Goal: Use online tool/utility: Utilize a website feature to perform a specific function

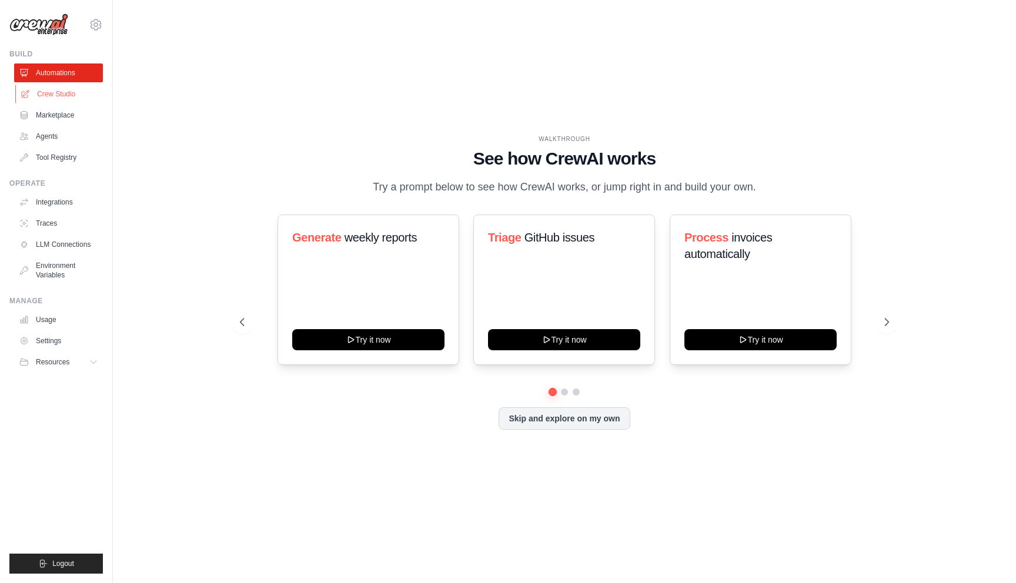
click at [71, 98] on link "Crew Studio" at bounding box center [59, 94] width 89 height 19
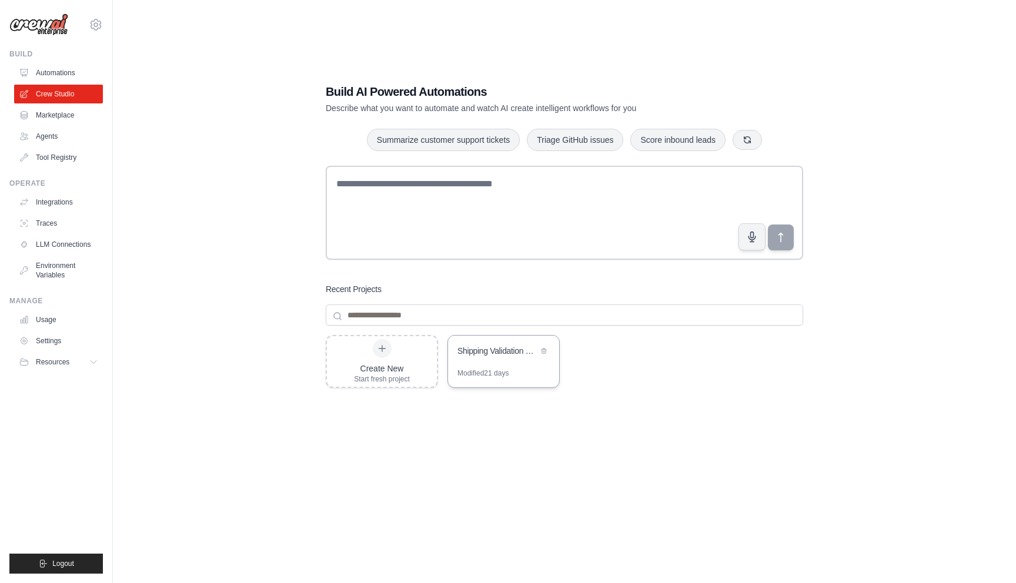
click at [492, 361] on div "Shipping Validation Configuration Generator" at bounding box center [503, 352] width 111 height 33
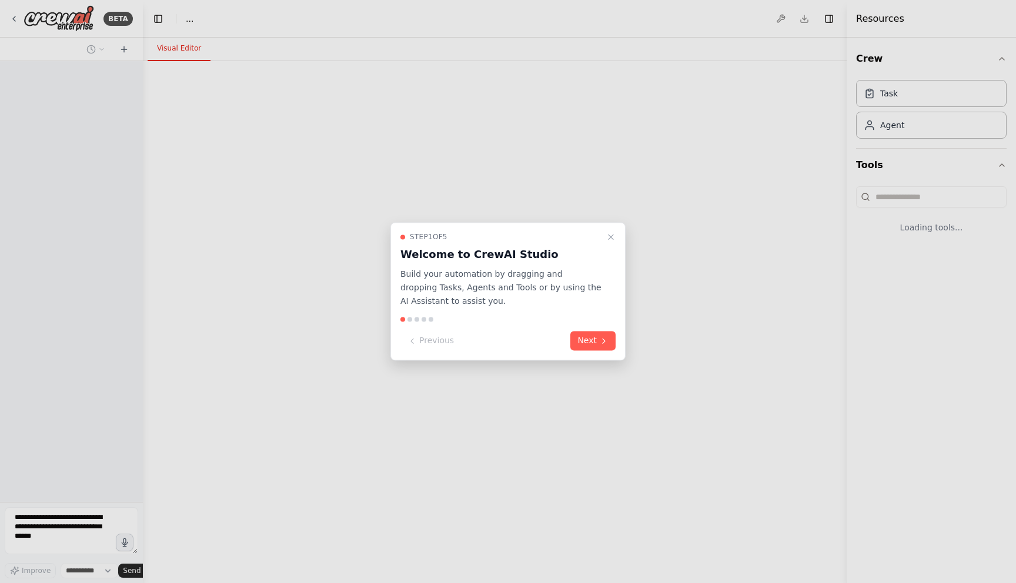
select select "****"
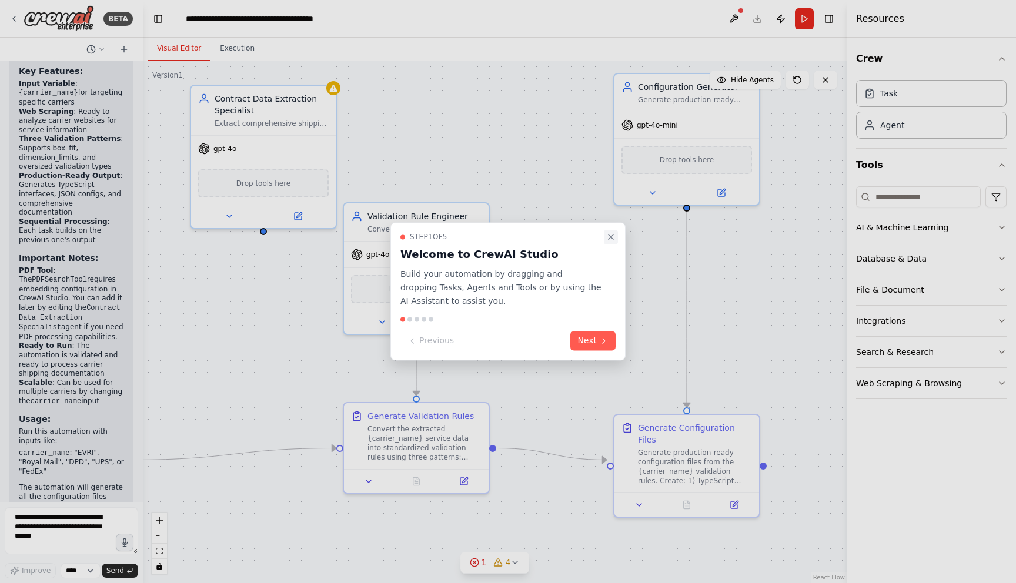
click at [611, 240] on icon "Close walkthrough" at bounding box center [610, 236] width 9 height 9
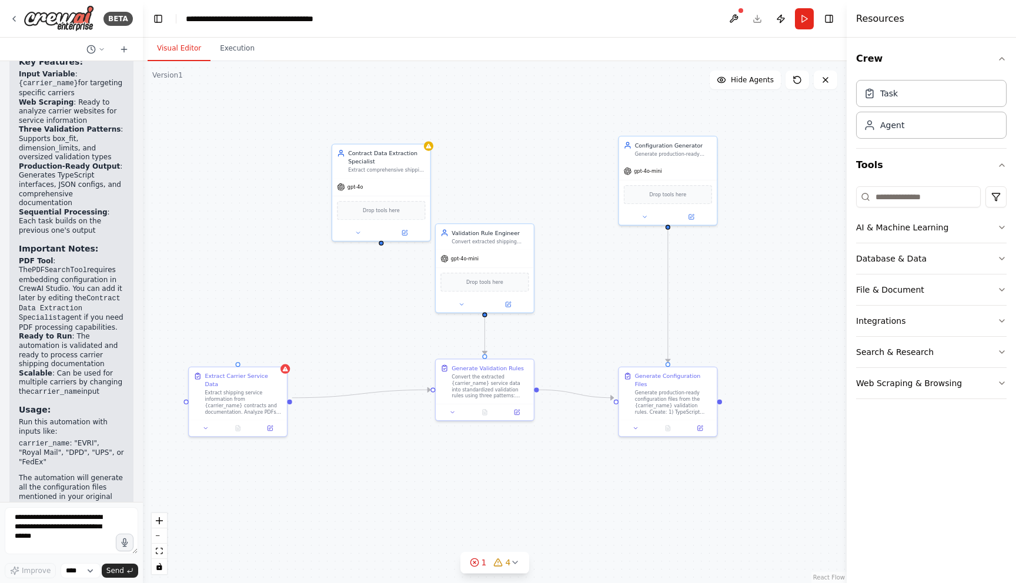
drag, startPoint x: 599, startPoint y: 282, endPoint x: 608, endPoint y: 277, distance: 10.5
click at [608, 277] on div ".deletable-edge-delete-btn { width: 20px; height: 20px; border: 0px solid #ffff…" at bounding box center [495, 322] width 704 height 522
drag, startPoint x: 383, startPoint y: 176, endPoint x: 339, endPoint y: 193, distance: 46.7
click at [339, 193] on div "gpt-4o" at bounding box center [341, 202] width 98 height 18
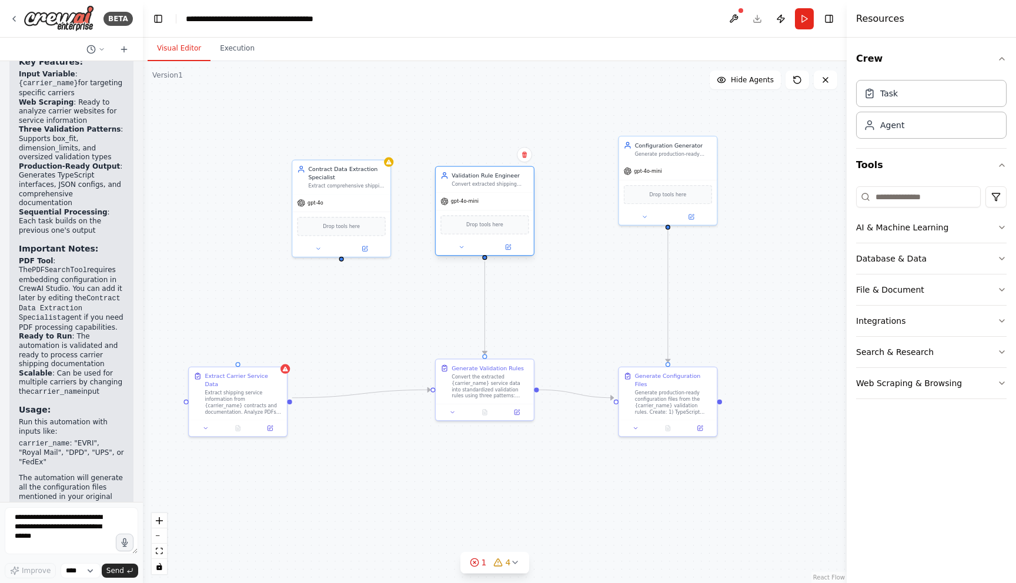
drag, startPoint x: 464, startPoint y: 249, endPoint x: 461, endPoint y: 192, distance: 57.1
click at [461, 193] on div "gpt-4o-mini" at bounding box center [485, 202] width 98 height 18
click at [606, 243] on div ".deletable-edge-delete-btn { width: 20px; height: 20px; border: 0px solid #ffff…" at bounding box center [495, 322] width 704 height 522
drag, startPoint x: 648, startPoint y: 182, endPoint x: 648, endPoint y: 225, distance: 42.3
click at [648, 225] on div "Drop tools here" at bounding box center [668, 232] width 98 height 29
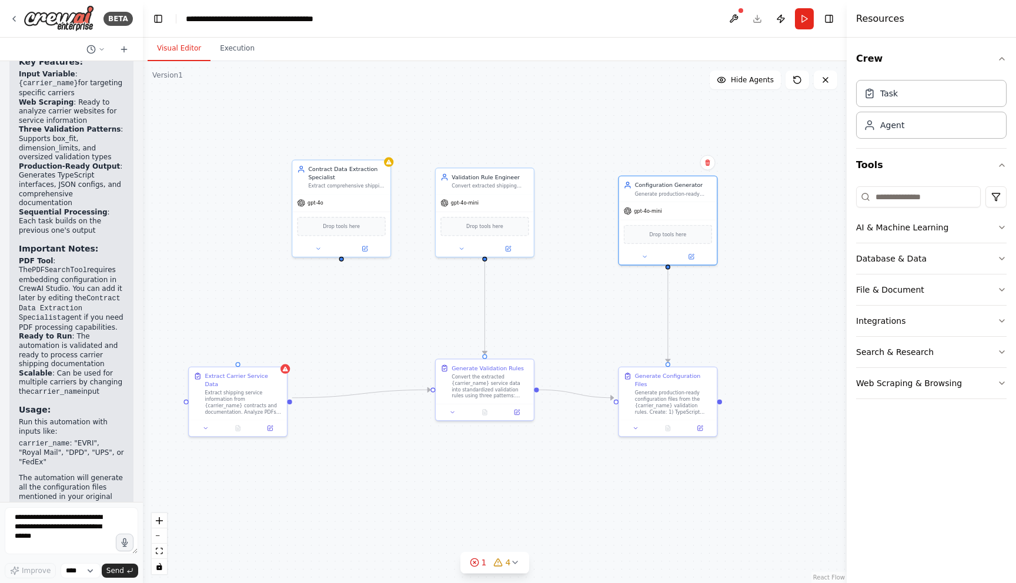
click at [563, 232] on div ".deletable-edge-delete-btn { width: 20px; height: 20px; border: 0px solid #ffff…" at bounding box center [495, 322] width 704 height 522
